Goal: Task Accomplishment & Management: Use online tool/utility

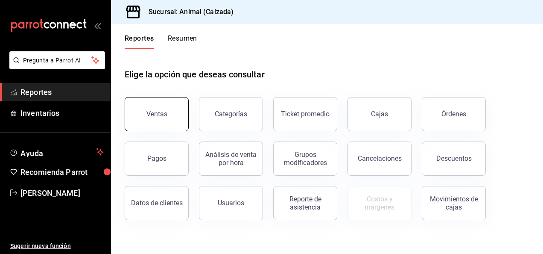
click at [160, 120] on button "Ventas" at bounding box center [157, 114] width 64 height 34
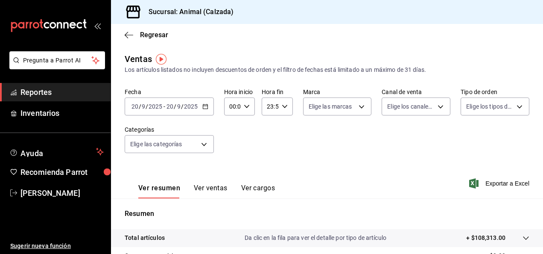
click at [169, 105] on input "20" at bounding box center [170, 106] width 8 height 7
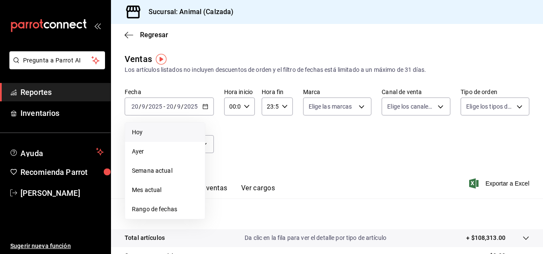
click at [147, 129] on span "Hoy" at bounding box center [165, 132] width 66 height 9
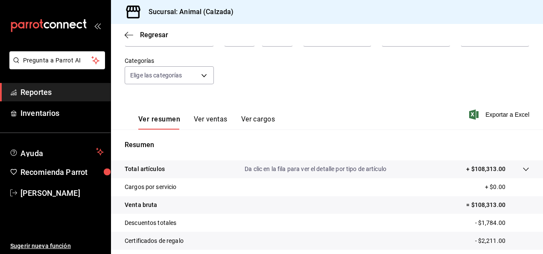
scroll to position [69, 0]
click at [501, 113] on font "Exportar a Excel" at bounding box center [508, 114] width 44 height 7
